Goal: Navigation & Orientation: Find specific page/section

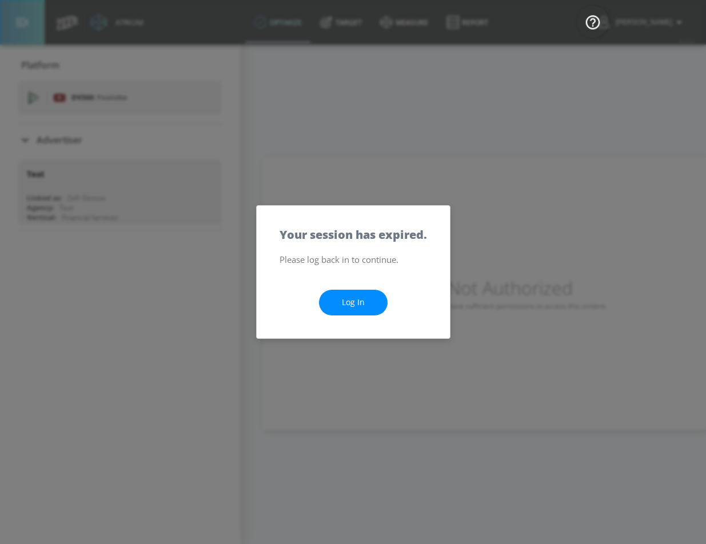
click at [339, 302] on link "Log In" at bounding box center [353, 303] width 69 height 26
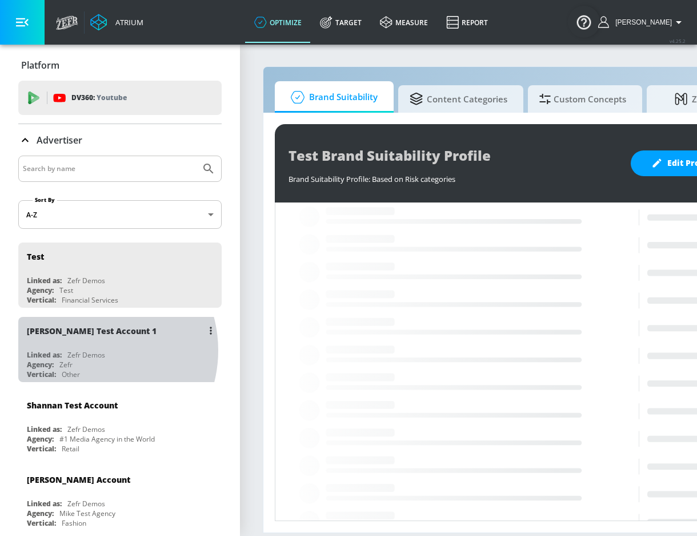
click at [87, 350] on div "Zefr Demos" at bounding box center [86, 355] width 38 height 10
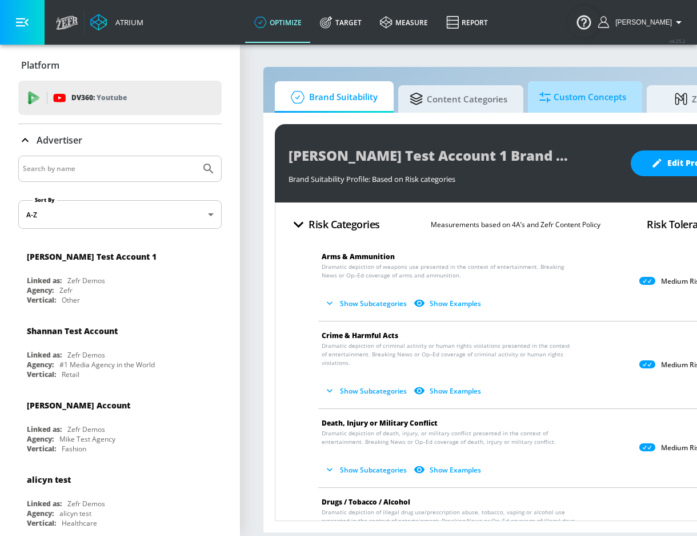
click at [544, 102] on icon at bounding box center [545, 97] width 11 height 13
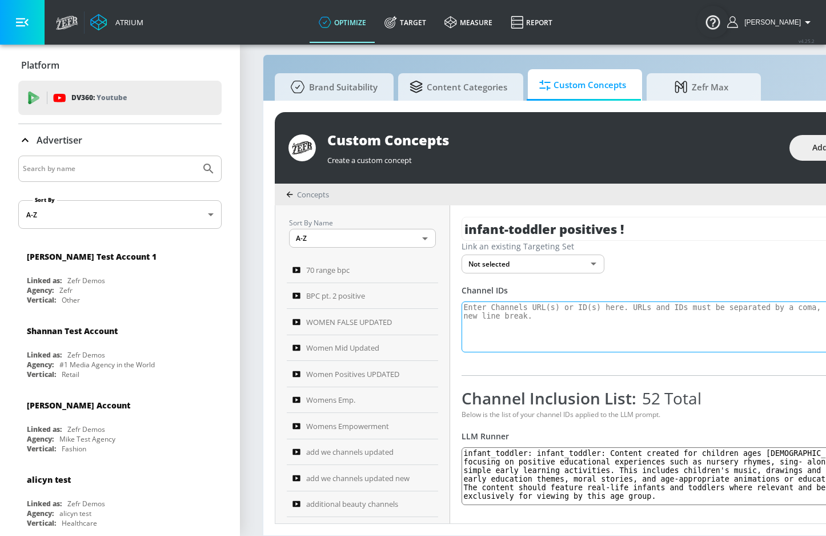
scroll to position [21, 0]
